Goal: Entertainment & Leisure: Consume media (video, audio)

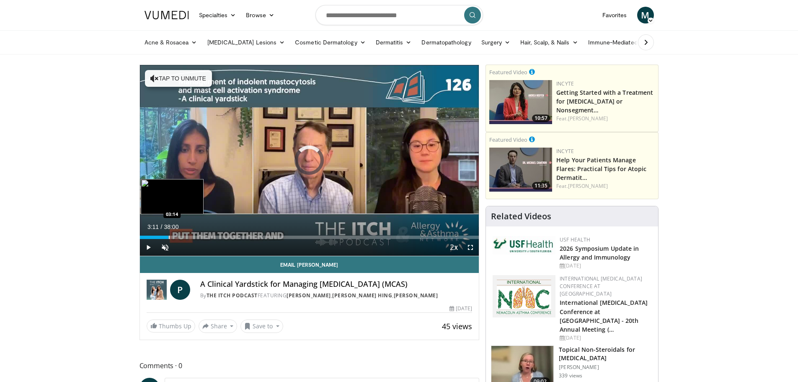
click at [168, 237] on div "Loaded : 1.75% 03:11 03:14" at bounding box center [309, 236] width 339 height 3
click at [188, 236] on video-js "**********" at bounding box center [309, 160] width 339 height 191
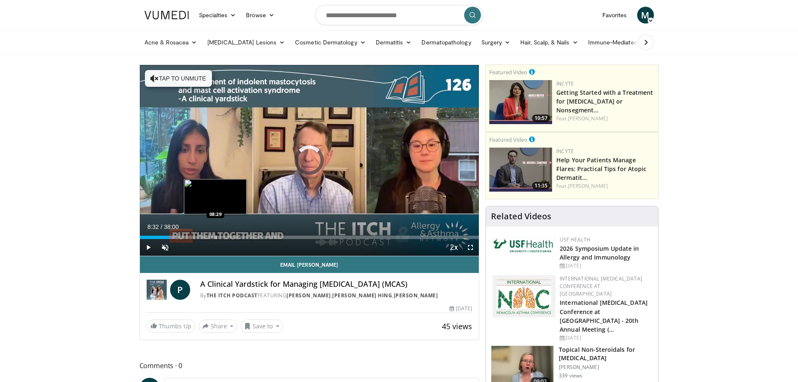
click at [216, 236] on div "Progress Bar" at bounding box center [216, 236] width 1 height 3
click at [240, 233] on div "Loaded : 24.51% 11:15 11:15" at bounding box center [309, 235] width 339 height 8
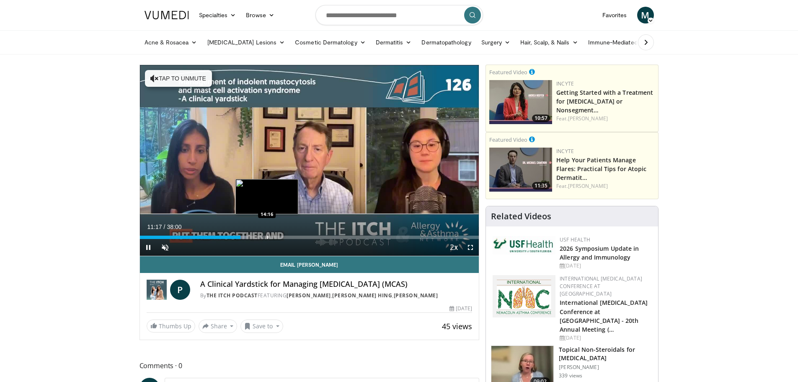
click at [267, 236] on div "Progress Bar" at bounding box center [267, 236] width 1 height 3
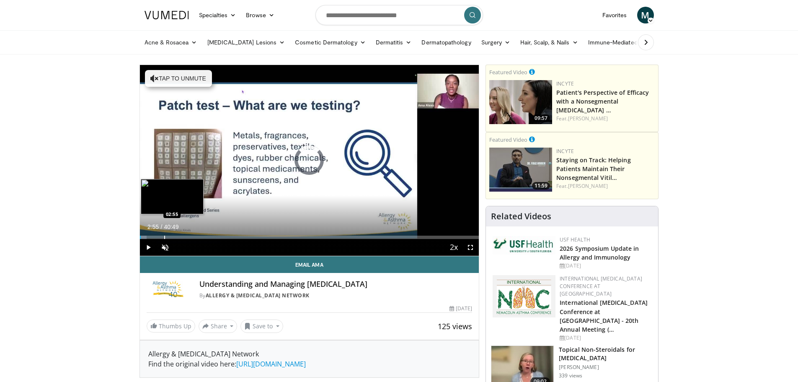
click at [164, 235] on div "Progress Bar" at bounding box center [164, 236] width 1 height 3
click at [183, 236] on div "Loaded : 10.19% 03:01 05:20" at bounding box center [309, 236] width 339 height 3
click at [200, 236] on div "Progress Bar" at bounding box center [200, 236] width 1 height 3
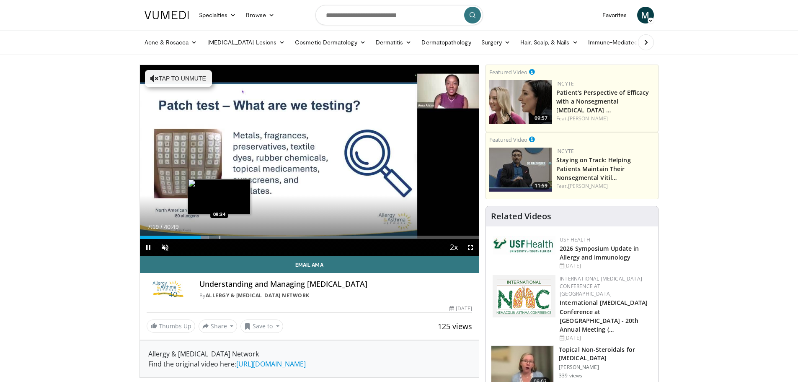
click at [219, 235] on div "Progress Bar" at bounding box center [219, 236] width 1 height 3
click at [236, 235] on div "Progress Bar" at bounding box center [236, 236] width 1 height 3
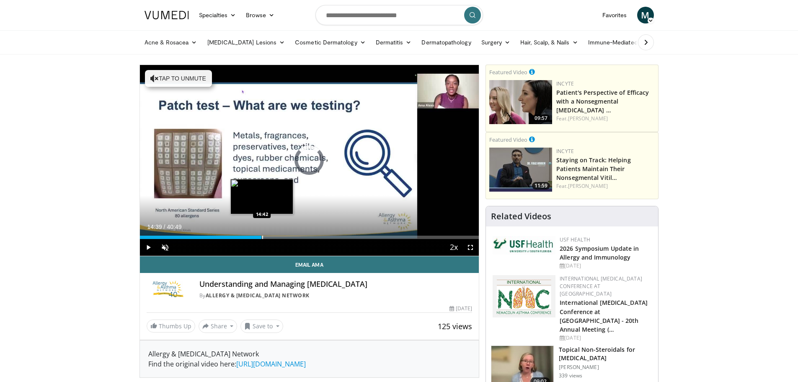
click at [262, 235] on div "Progress Bar" at bounding box center [262, 236] width 1 height 3
click at [290, 235] on div "Progress Bar" at bounding box center [290, 236] width 1 height 3
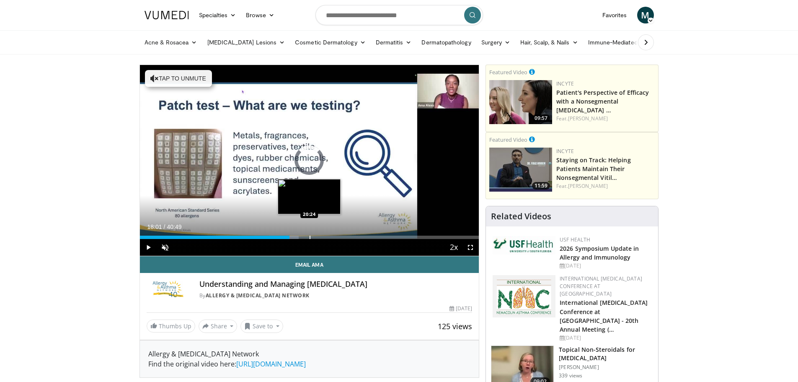
click at [310, 236] on div "Progress Bar" at bounding box center [310, 236] width 1 height 3
click at [333, 236] on div "Progress Bar" at bounding box center [333, 236] width 1 height 3
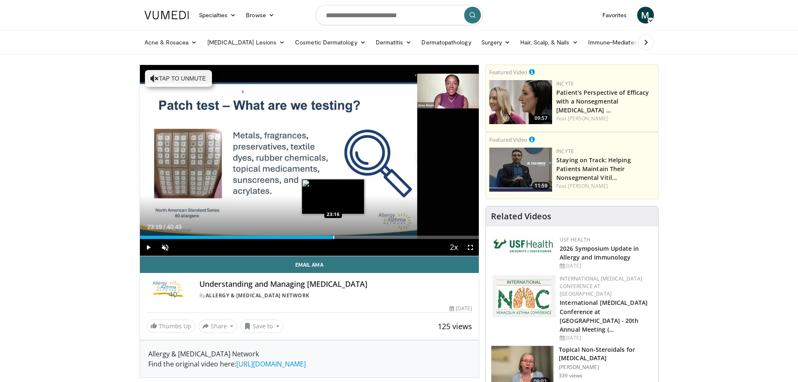
click at [333, 236] on div "Progress Bar" at bounding box center [333, 236] width 1 height 3
click at [355, 236] on div "Progress Bar" at bounding box center [355, 236] width 1 height 3
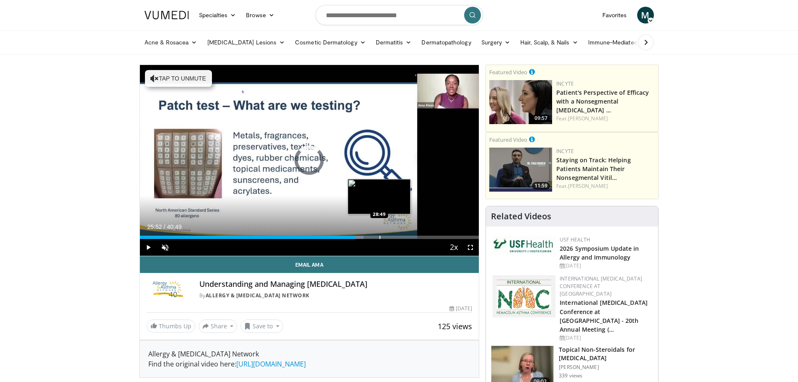
click at [379, 236] on div "Progress Bar" at bounding box center [379, 236] width 1 height 3
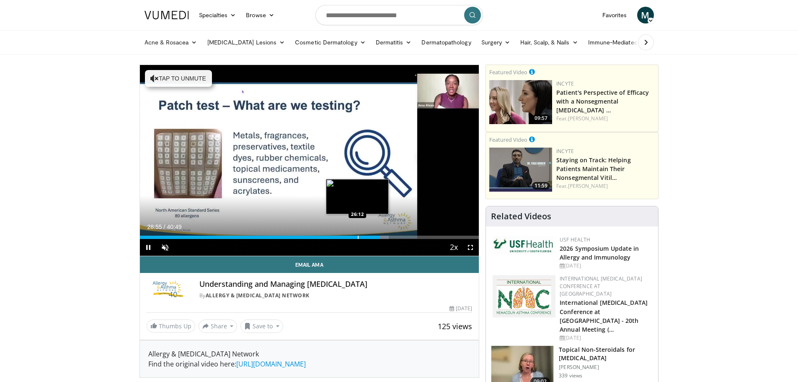
click at [358, 236] on div "Progress Bar" at bounding box center [358, 236] width 1 height 3
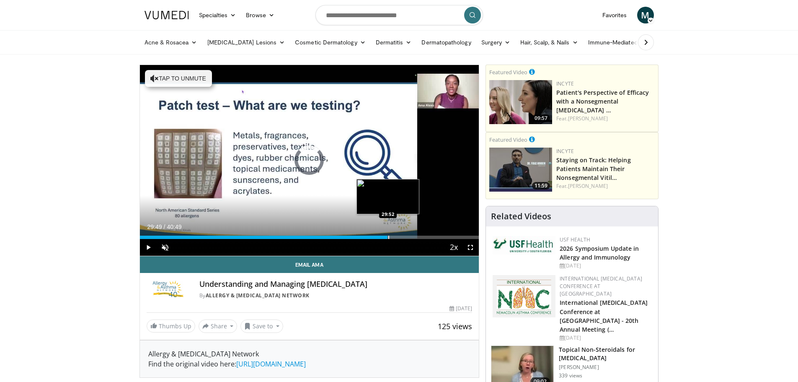
click at [388, 237] on div "Progress Bar" at bounding box center [388, 236] width 1 height 3
click at [413, 238] on div "Progress Bar" at bounding box center [413, 236] width 1 height 3
click at [439, 235] on div "Progress Bar" at bounding box center [439, 236] width 1 height 3
